Goal: Participate in discussion

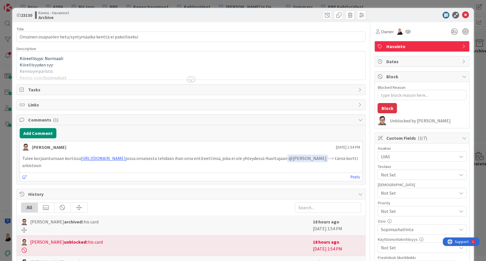
type textarea "x"
click at [23, 175] on icon at bounding box center [24, 177] width 5 height 4
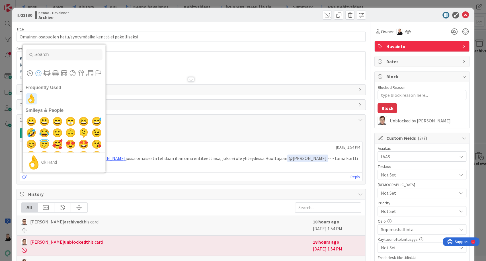
click at [31, 97] on span "👌" at bounding box center [31, 98] width 13 height 11
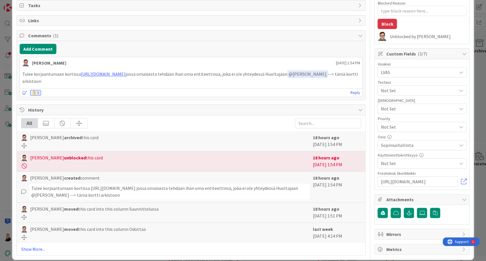
scroll to position [90, 0]
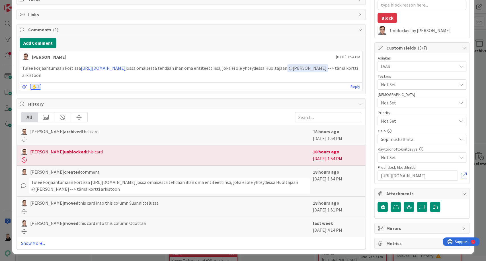
click at [461, 176] on link at bounding box center [464, 176] width 6 height 6
